Goal: Check status: Check status

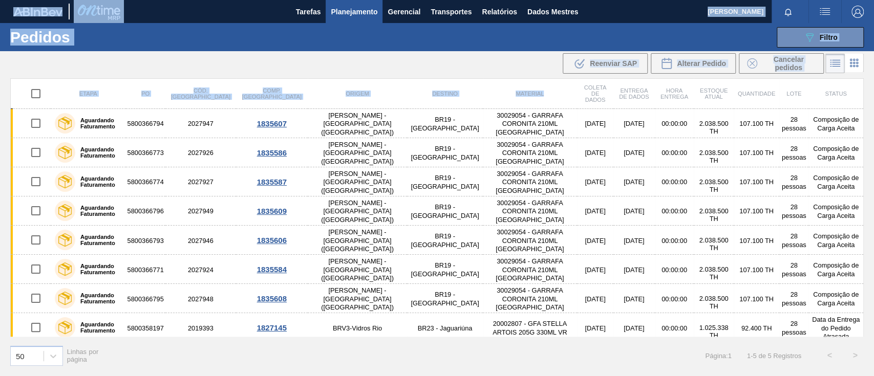
click at [825, 33] on font "Filtro" at bounding box center [829, 37] width 18 height 8
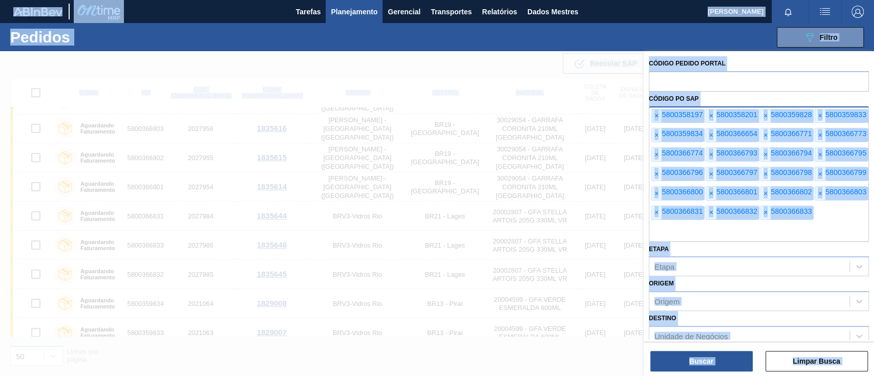
click at [659, 116] on span "×" at bounding box center [657, 116] width 10 height 13
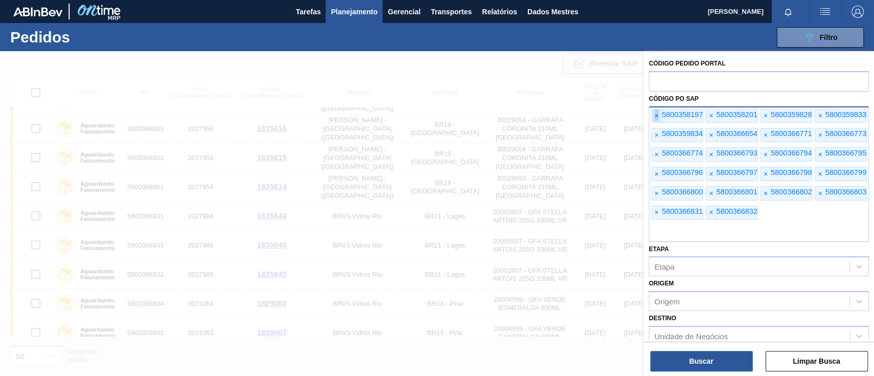
click at [659, 116] on span "×" at bounding box center [657, 116] width 10 height 13
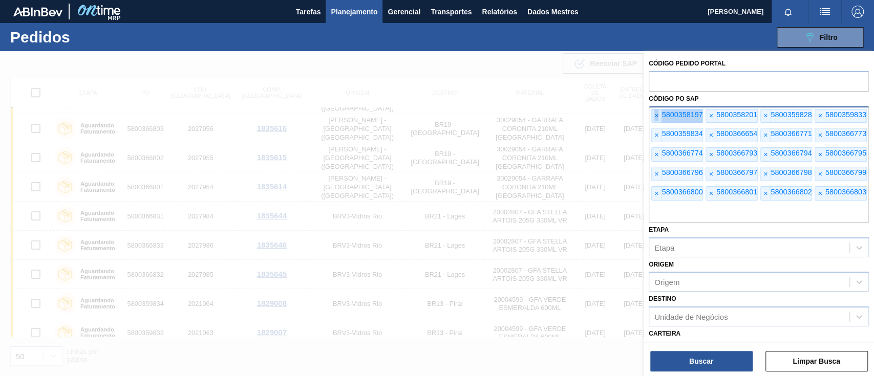
click at [659, 116] on span "×" at bounding box center [657, 116] width 10 height 13
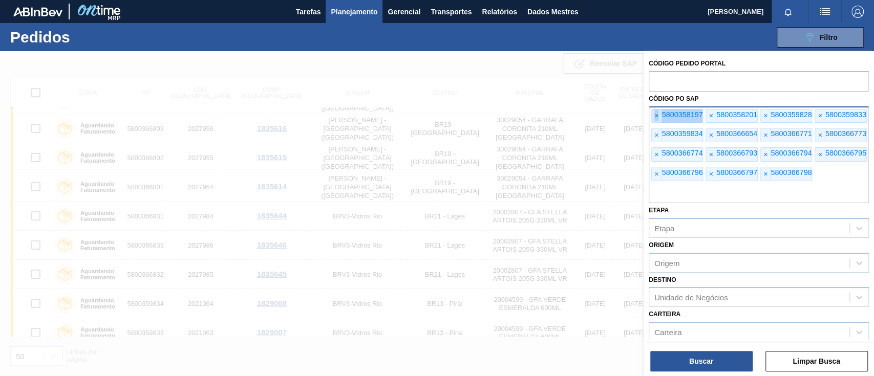
click at [658, 116] on font "×" at bounding box center [657, 116] width 4 height 8
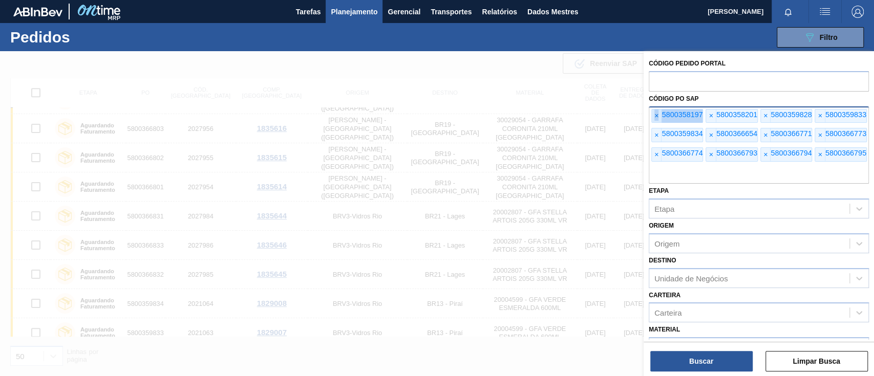
click at [658, 116] on font "×" at bounding box center [657, 116] width 4 height 8
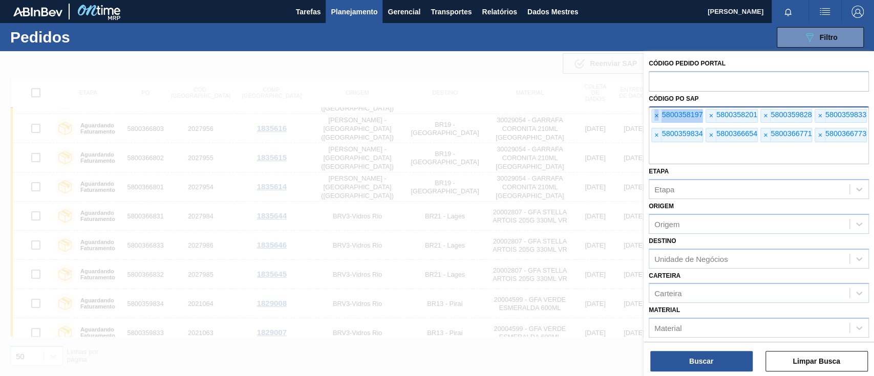
click at [658, 116] on font "×" at bounding box center [657, 116] width 4 height 8
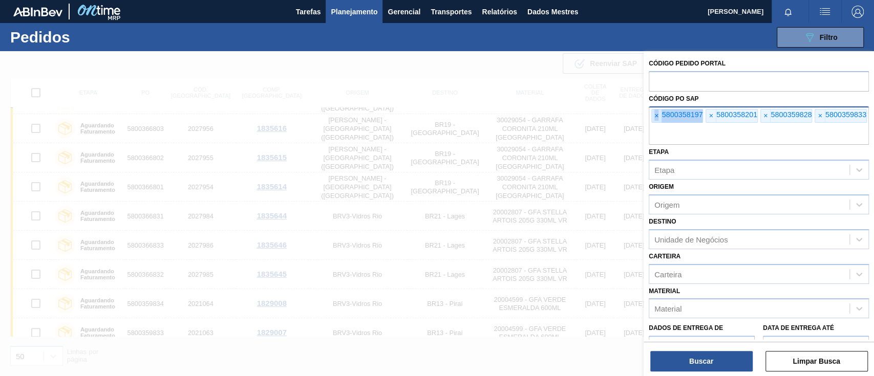
click at [658, 116] on font "×" at bounding box center [657, 116] width 4 height 8
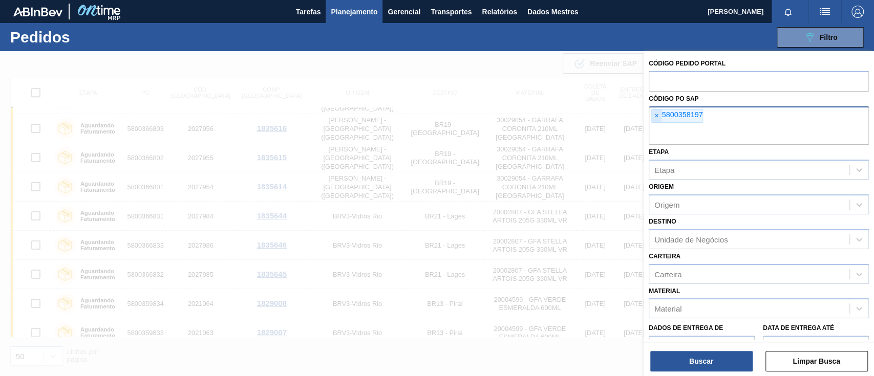
click at [658, 116] on font "×" at bounding box center [657, 116] width 4 height 8
click at [658, 125] on input "text" at bounding box center [759, 134] width 220 height 19
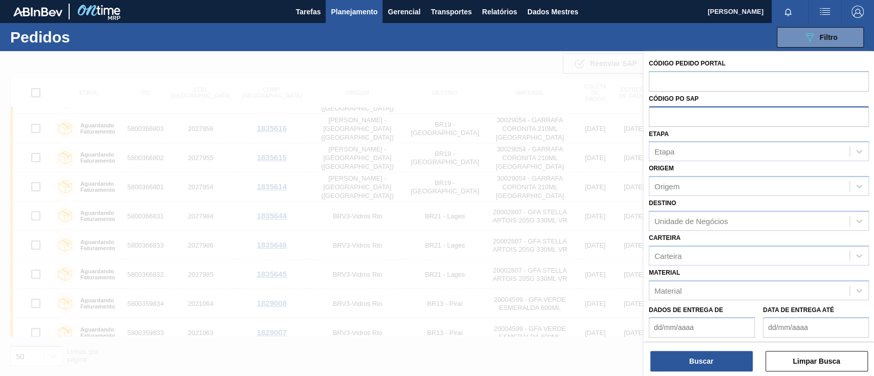
paste input "5800358007"
click at [672, 116] on input "5800358007" at bounding box center [759, 116] width 220 height 19
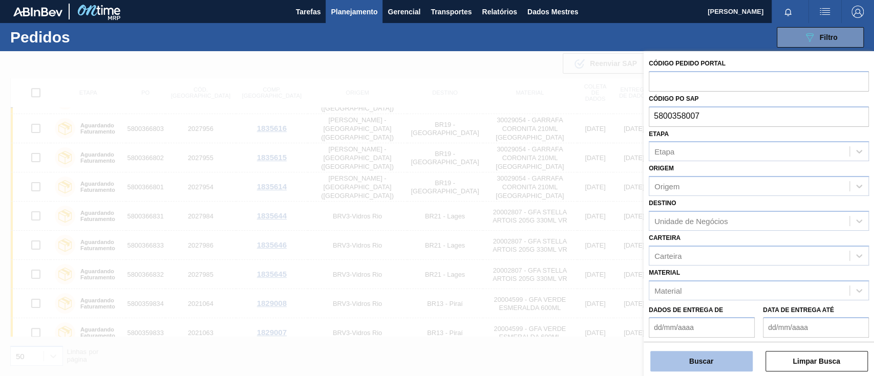
type input "5800358007"
click at [705, 360] on font "Buscar" at bounding box center [701, 362] width 24 height 8
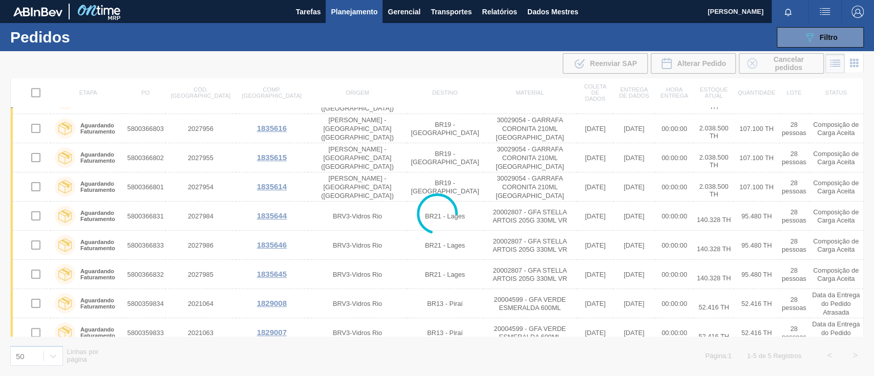
scroll to position [0, 0]
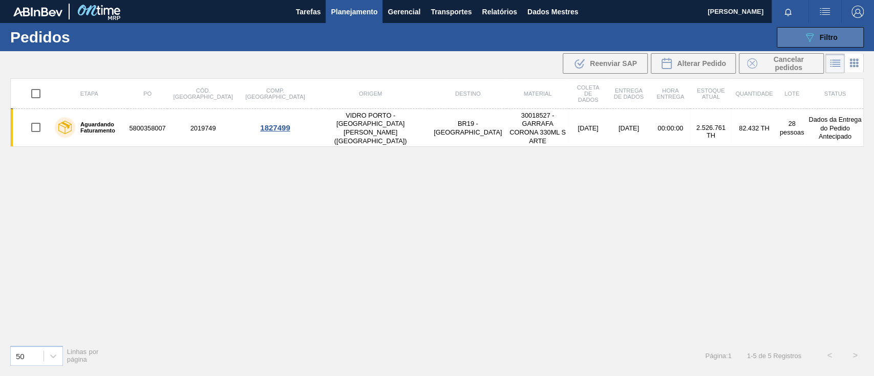
click at [814, 32] on icon "089F7B8B-B2A5-4AFE-B5C0-19BA573D28AC" at bounding box center [810, 37] width 12 height 12
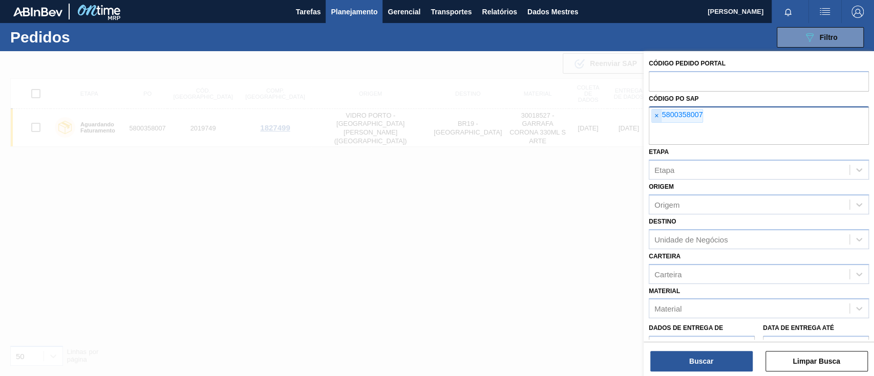
click at [657, 115] on font "×" at bounding box center [657, 116] width 4 height 8
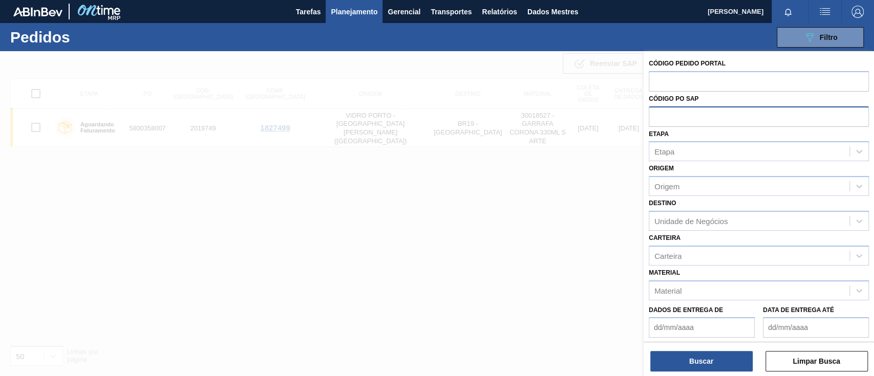
paste input "5800361823"
click at [674, 114] on input "5800361823" at bounding box center [759, 116] width 220 height 19
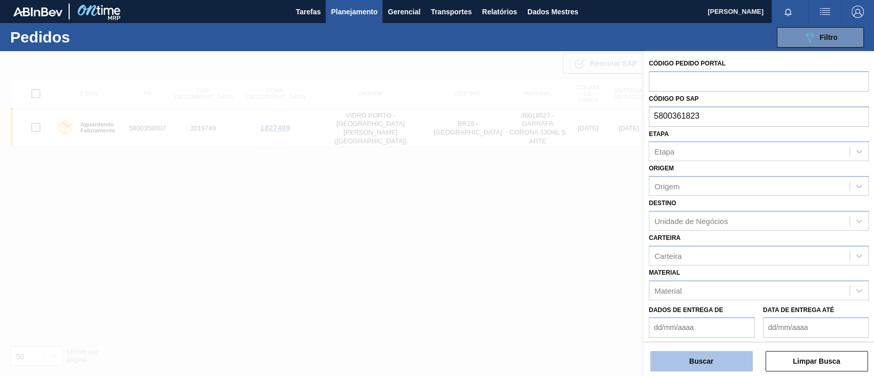
type input "5800361823"
click at [710, 363] on font "Buscar" at bounding box center [701, 362] width 24 height 8
